Goal: Task Accomplishment & Management: Use online tool/utility

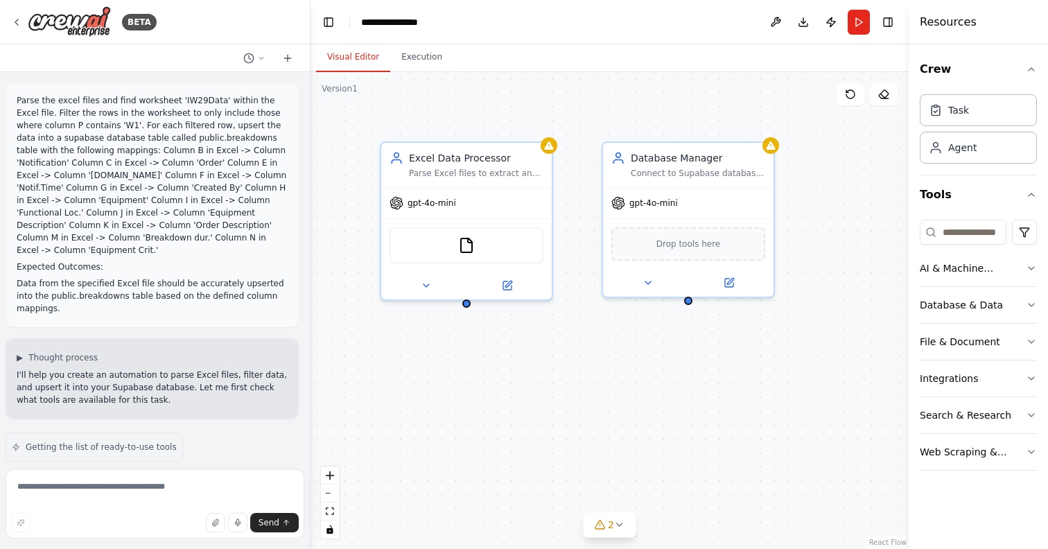
scroll to position [2144, 0]
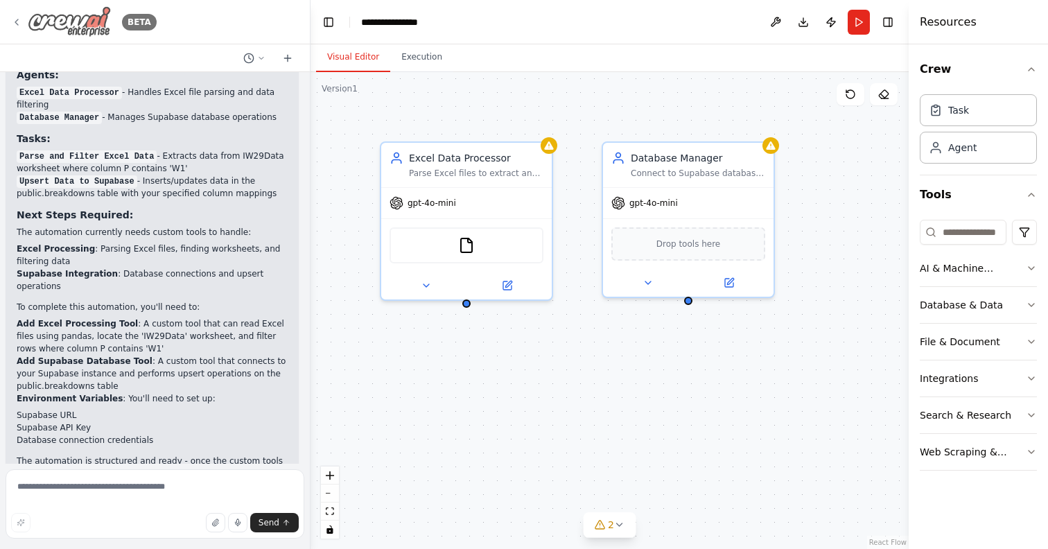
click at [15, 20] on icon at bounding box center [16, 22] width 11 height 11
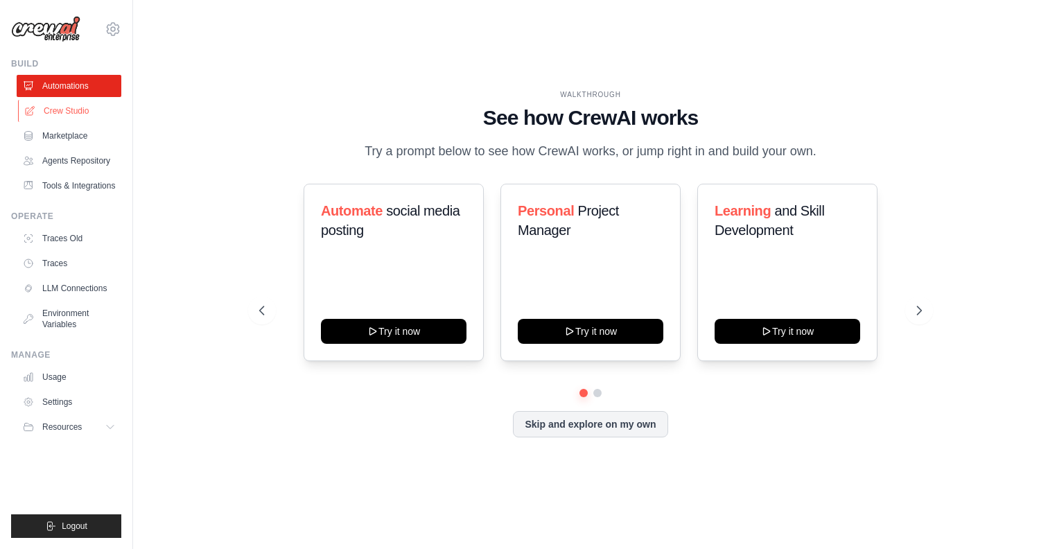
click at [67, 111] on link "Crew Studio" at bounding box center [70, 111] width 105 height 22
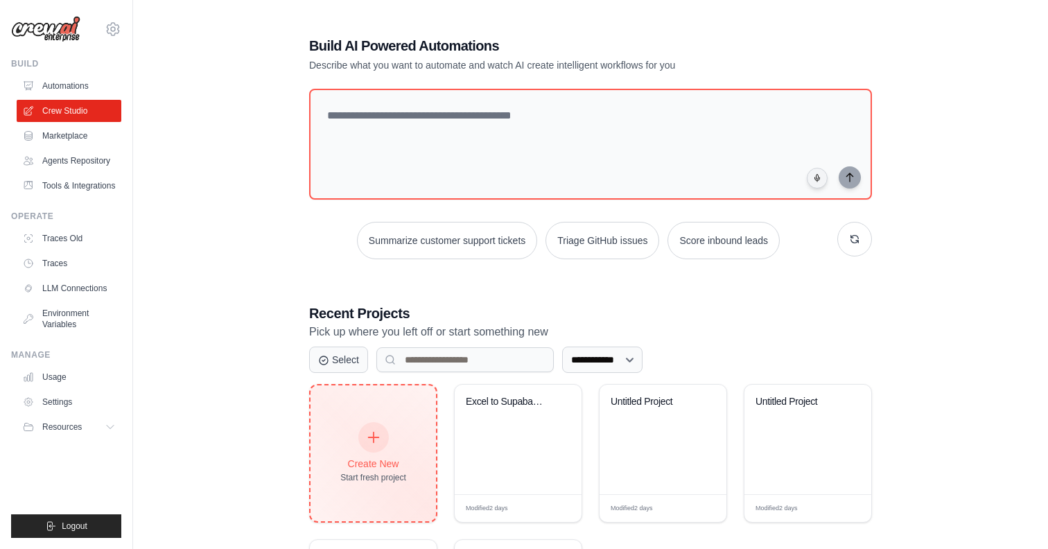
click at [377, 433] on icon at bounding box center [373, 437] width 15 height 15
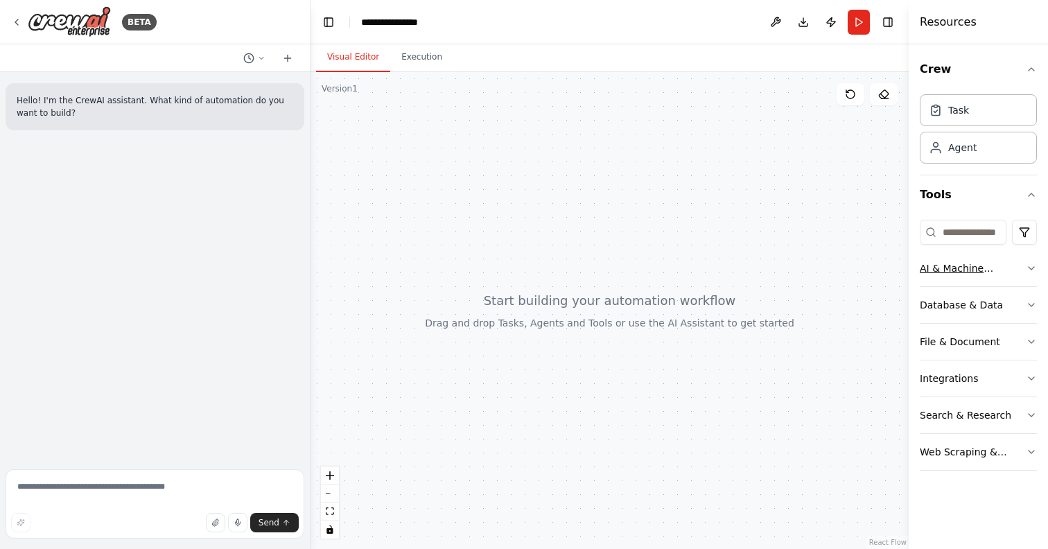
click at [1033, 263] on icon "button" at bounding box center [1031, 268] width 11 height 11
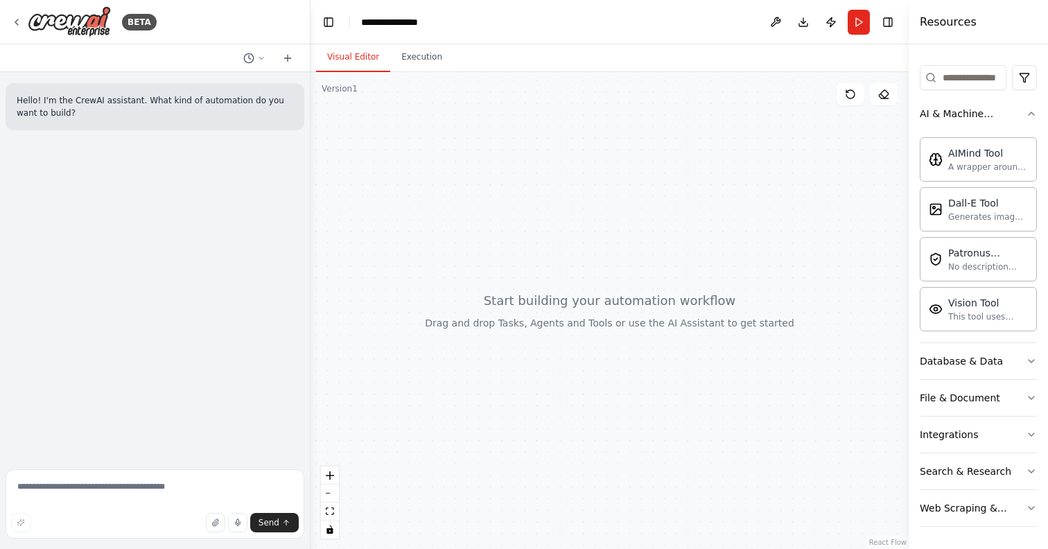
scroll to position [155, 0]
click at [1028, 399] on icon "button" at bounding box center [1031, 397] width 11 height 11
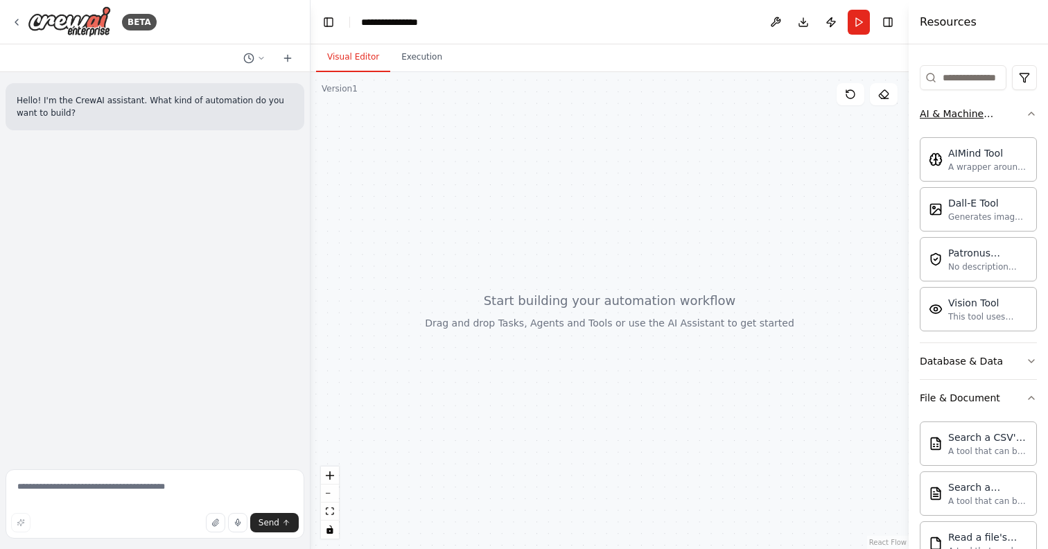
click at [1035, 113] on icon "button" at bounding box center [1031, 113] width 11 height 11
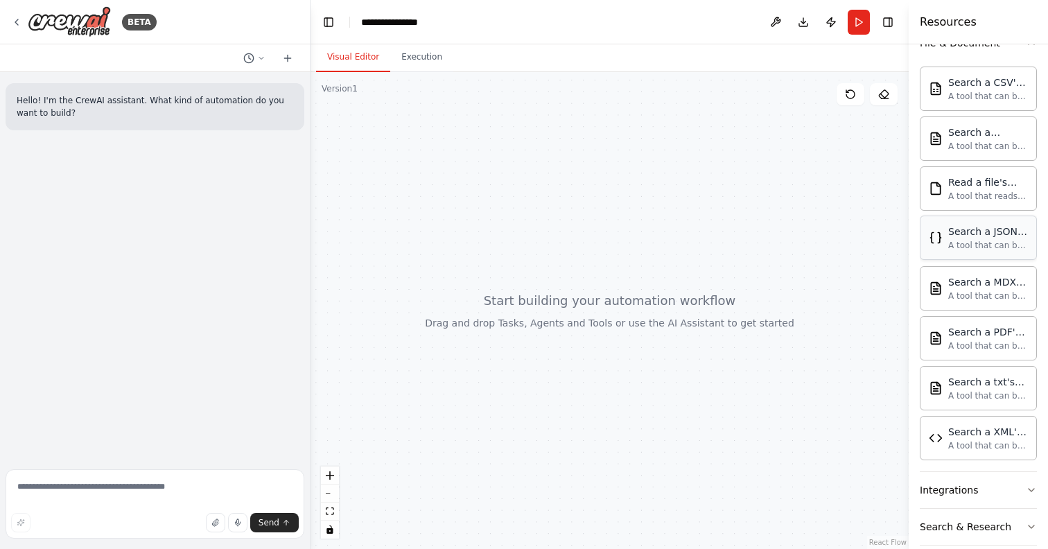
scroll to position [313, 0]
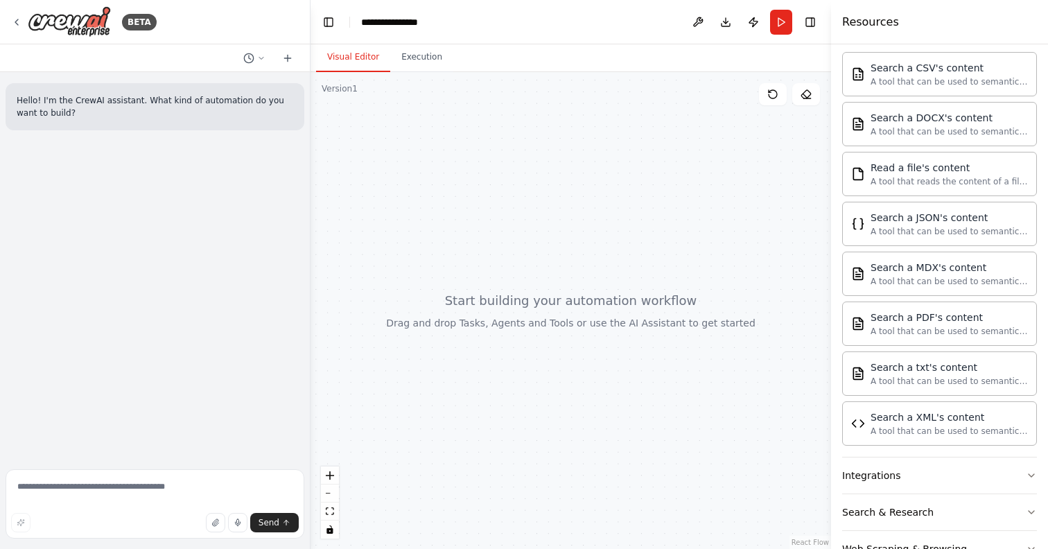
drag, startPoint x: 909, startPoint y: 265, endPoint x: 825, endPoint y: 270, distance: 84.0
click at [831, 270] on div at bounding box center [834, 274] width 6 height 549
